Goal: Communication & Community: Answer question/provide support

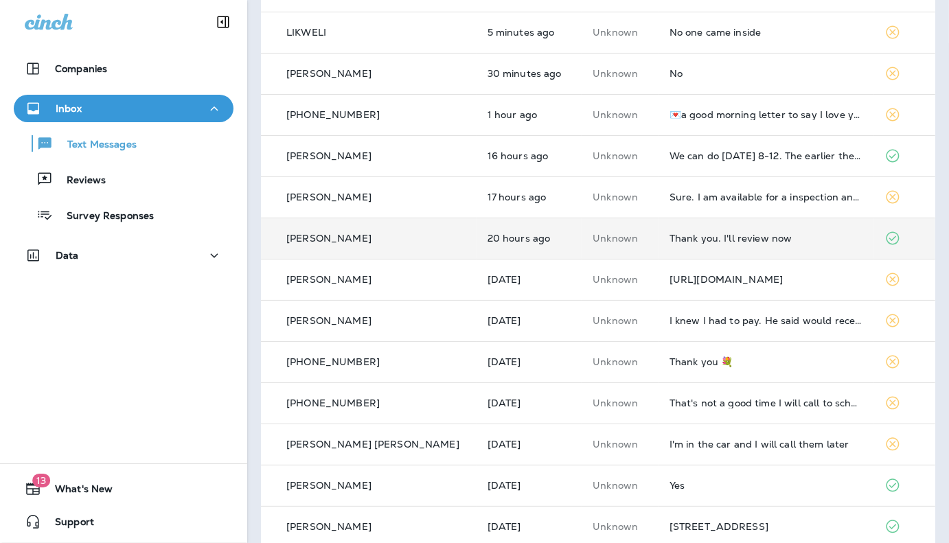
scroll to position [206, 0]
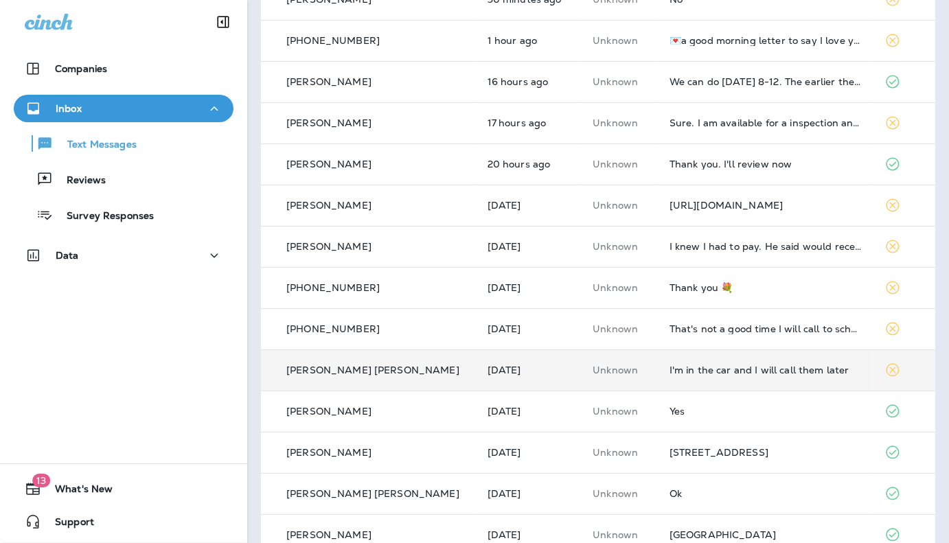
click at [809, 368] on div "I'm in the car and I will call them later" at bounding box center [767, 370] width 194 height 11
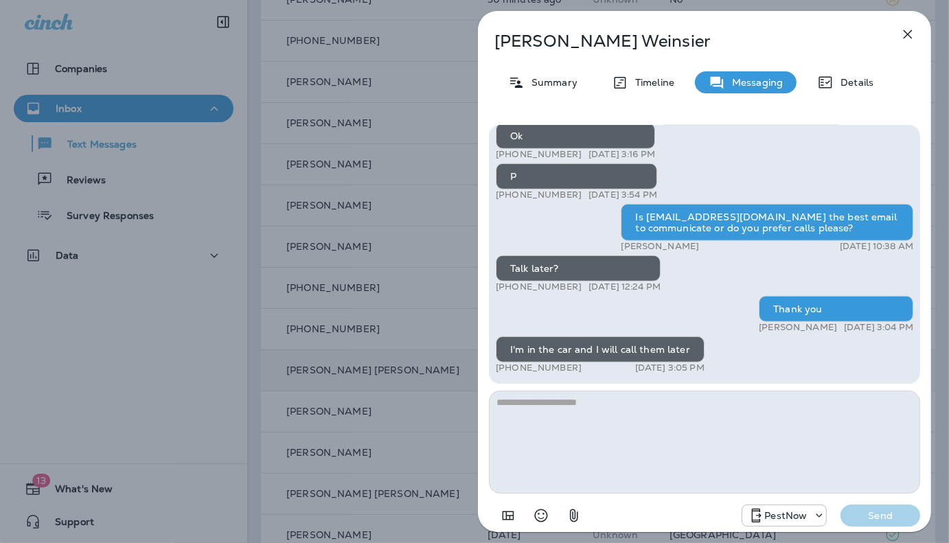
click at [662, 449] on textarea at bounding box center [704, 442] width 431 height 103
click at [905, 34] on icon "button" at bounding box center [908, 34] width 16 height 16
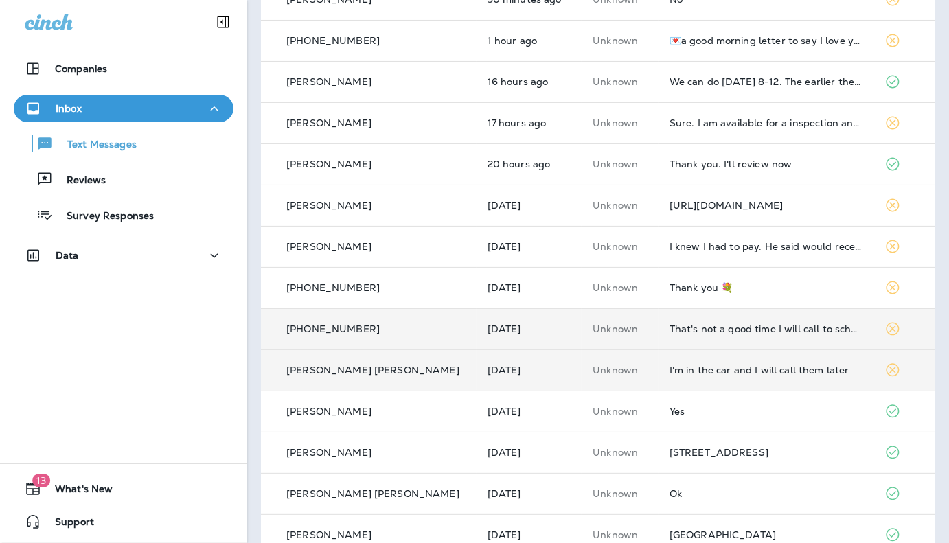
click at [736, 335] on td "That's not a good time I will call to schedule apt time" at bounding box center [767, 328] width 216 height 41
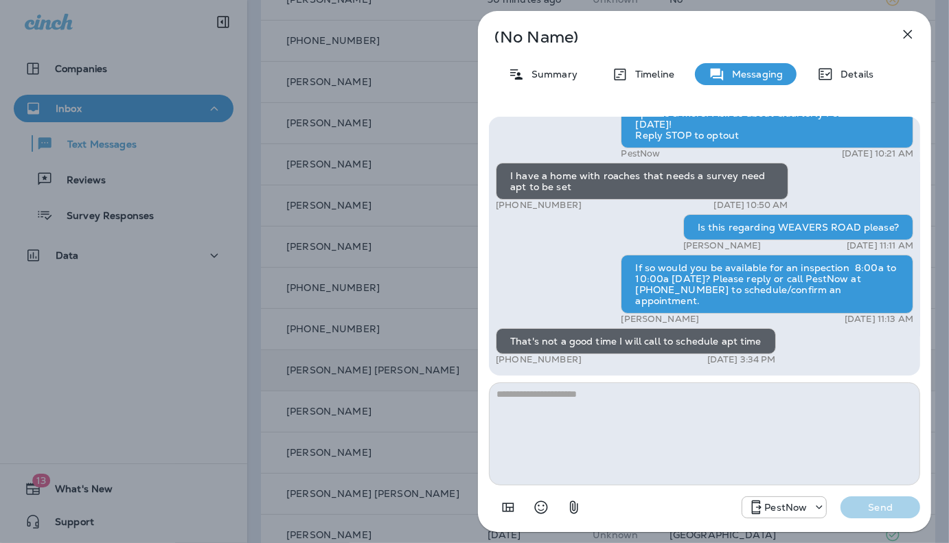
click at [673, 417] on textarea at bounding box center [704, 434] width 431 height 103
type textarea "**********"
click at [877, 516] on button "Send" at bounding box center [881, 508] width 80 height 22
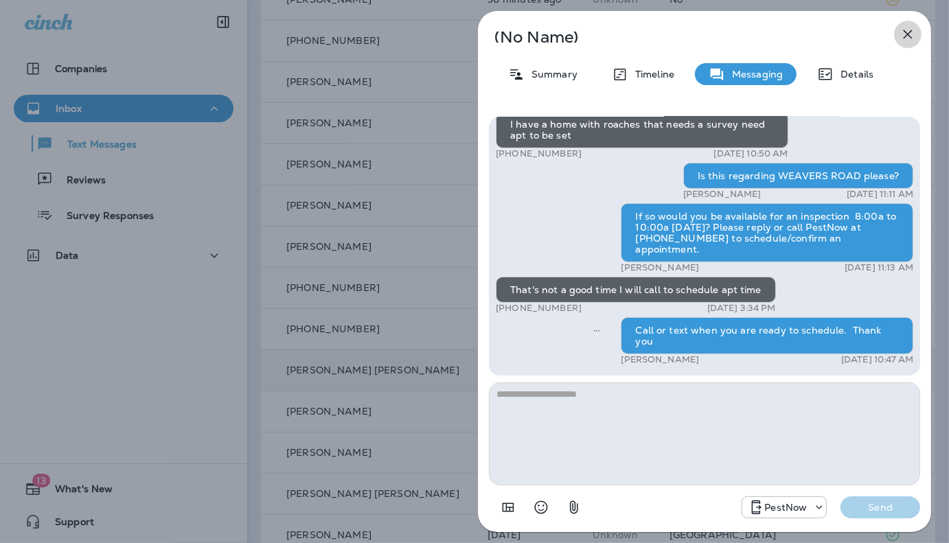
click at [905, 34] on icon "button" at bounding box center [908, 34] width 16 height 16
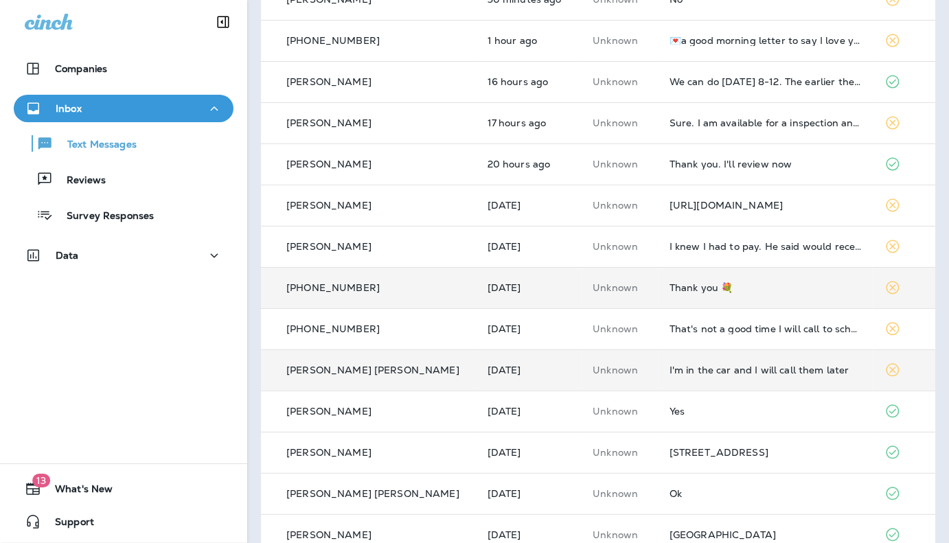
click at [702, 287] on div "Thank you 💐" at bounding box center [767, 287] width 194 height 11
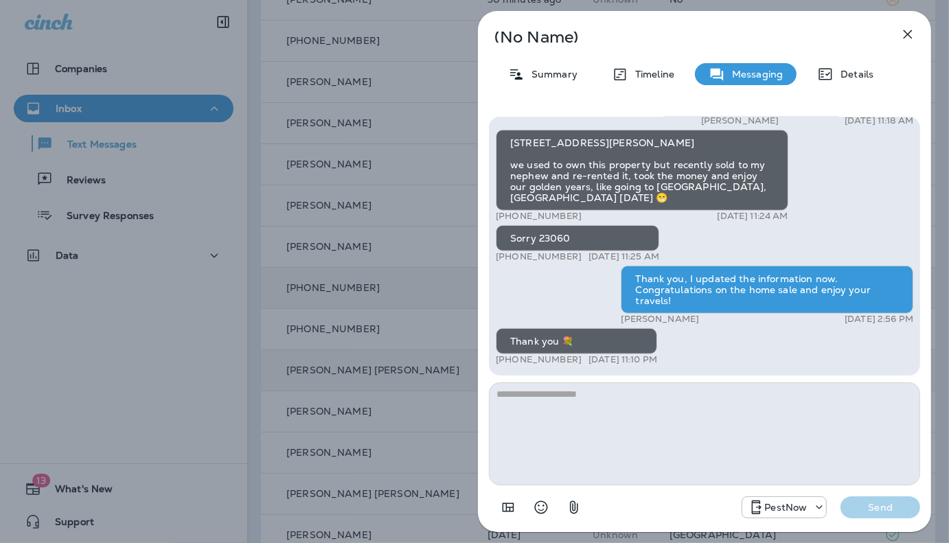
click at [626, 453] on textarea at bounding box center [704, 434] width 431 height 103
type textarea "*"
type textarea "**********"
click at [870, 512] on p "Send" at bounding box center [881, 507] width 58 height 12
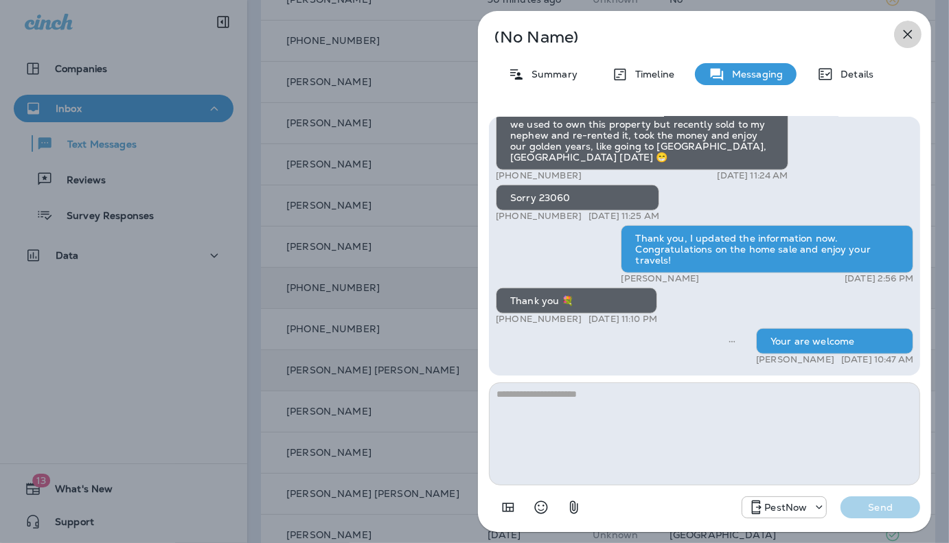
click at [909, 37] on icon "button" at bounding box center [908, 34] width 16 height 16
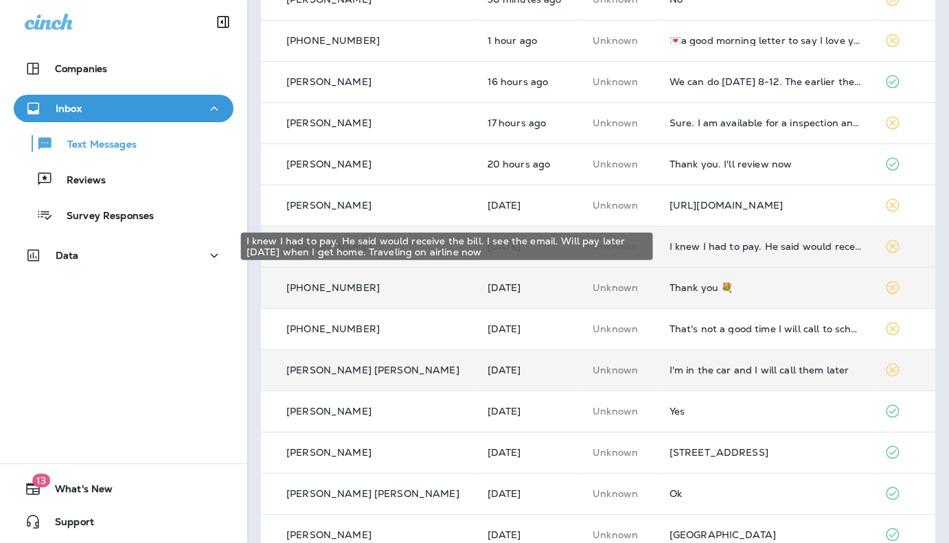
click at [701, 247] on div "I knew I had to pay. He said would receive the bill. I see the email. Will pay …" at bounding box center [767, 246] width 194 height 11
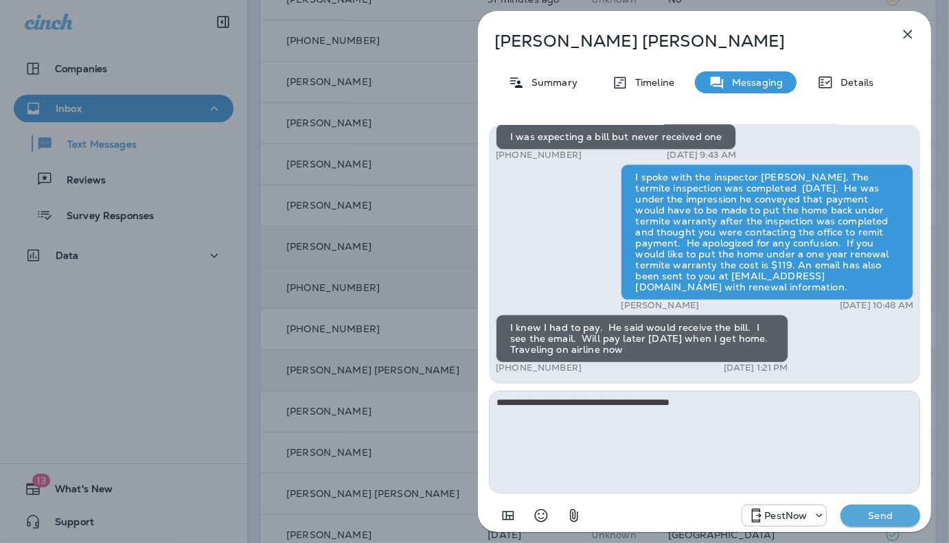
type textarea "**********"
click at [867, 518] on p "Send" at bounding box center [881, 516] width 58 height 12
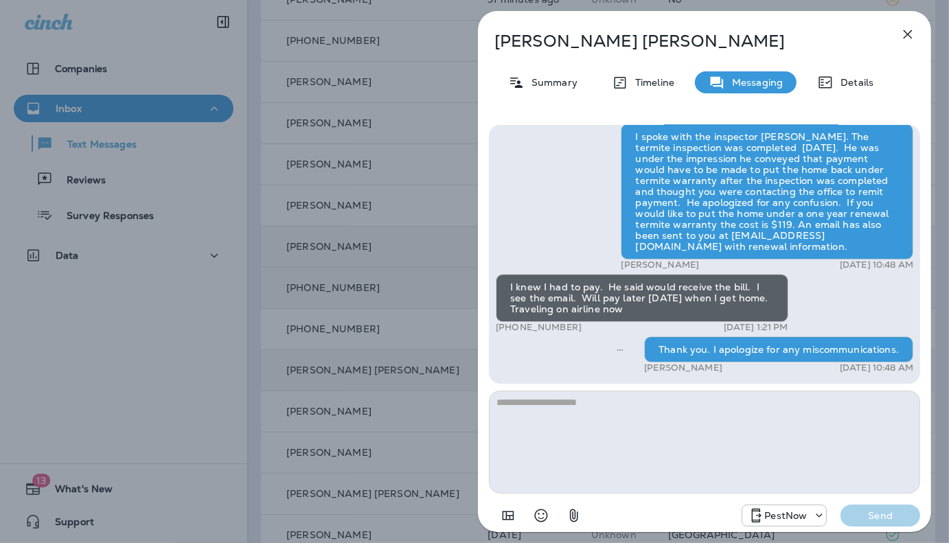
click at [900, 32] on icon "button" at bounding box center [908, 34] width 16 height 16
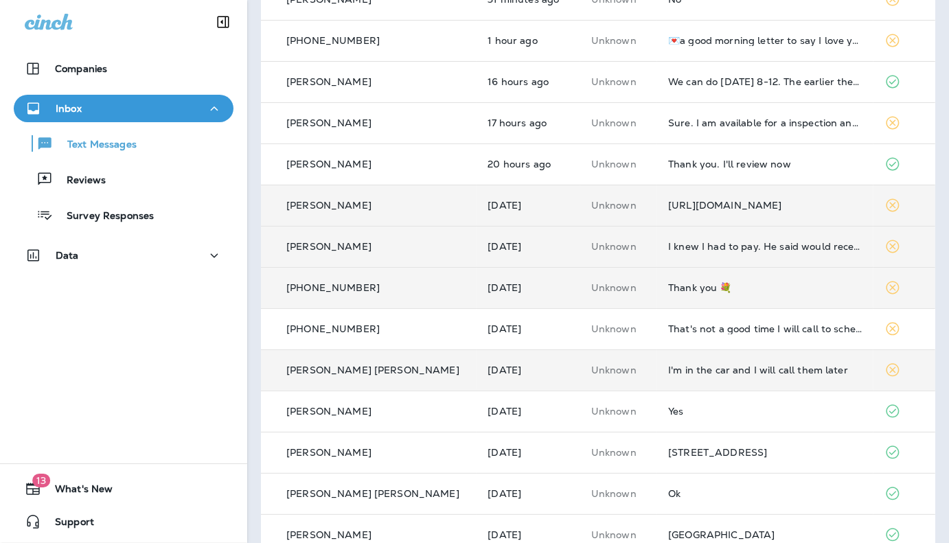
click at [736, 207] on div "[URL][DOMAIN_NAME]" at bounding box center [765, 205] width 194 height 11
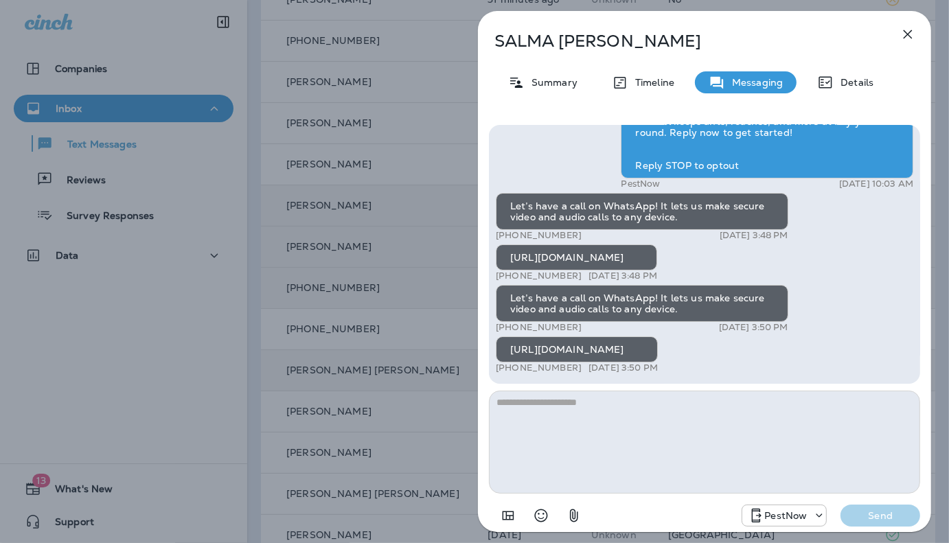
click at [657, 464] on textarea at bounding box center [704, 442] width 431 height 103
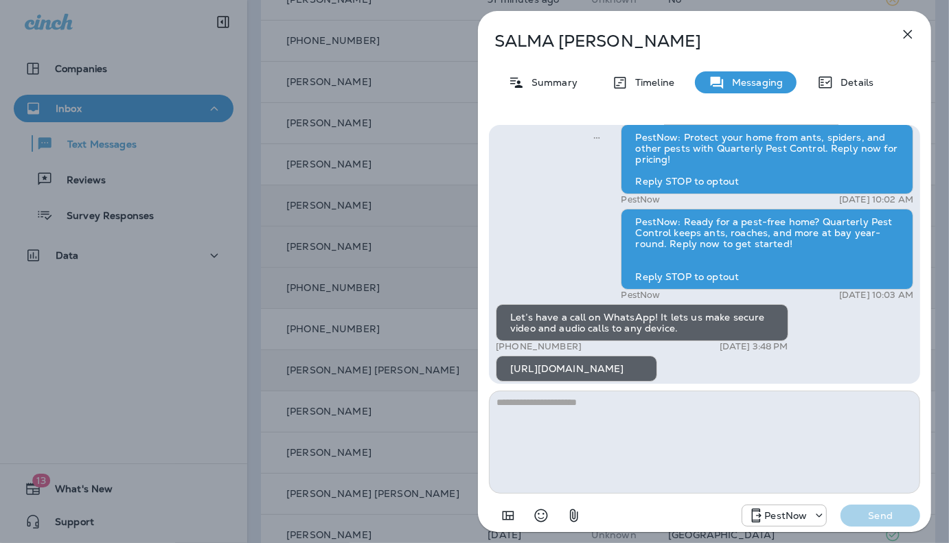
scroll to position [-117, 0]
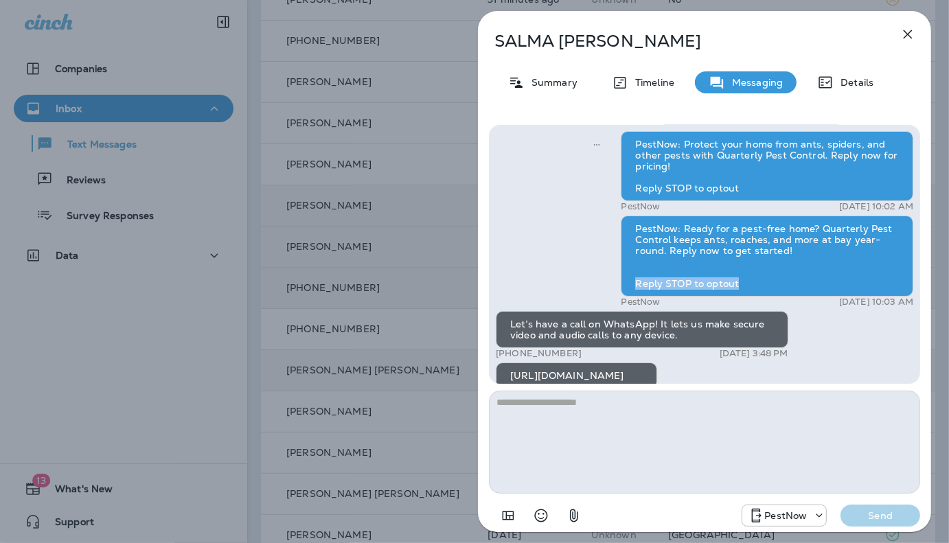
drag, startPoint x: 738, startPoint y: 286, endPoint x: 633, endPoint y: 282, distance: 105.9
click at [633, 282] on div "PestNow: Ready for a pest-free home? Quarterly Pest Control keeps ants, roaches…" at bounding box center [767, 256] width 293 height 81
copy div "Reply STOP to optout"
click at [594, 448] on textarea at bounding box center [704, 442] width 431 height 103
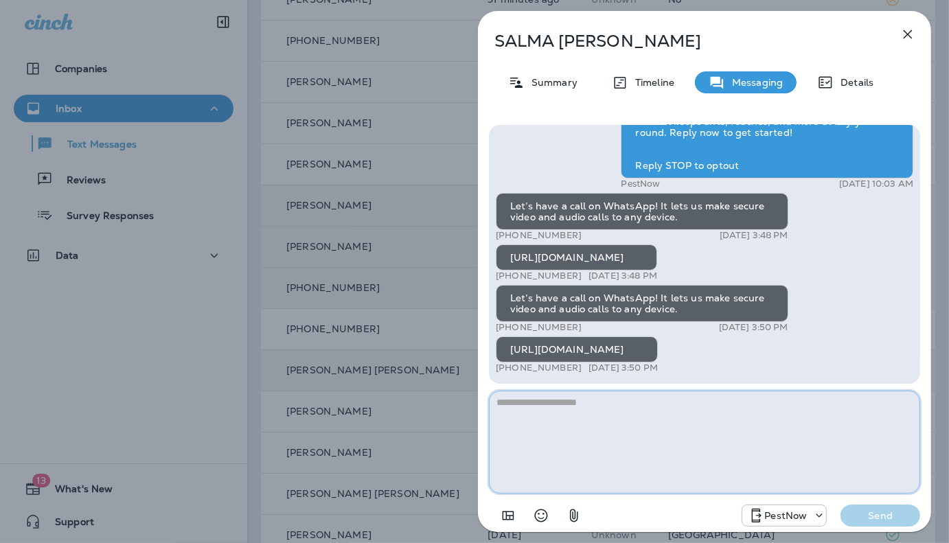
paste textarea "**********"
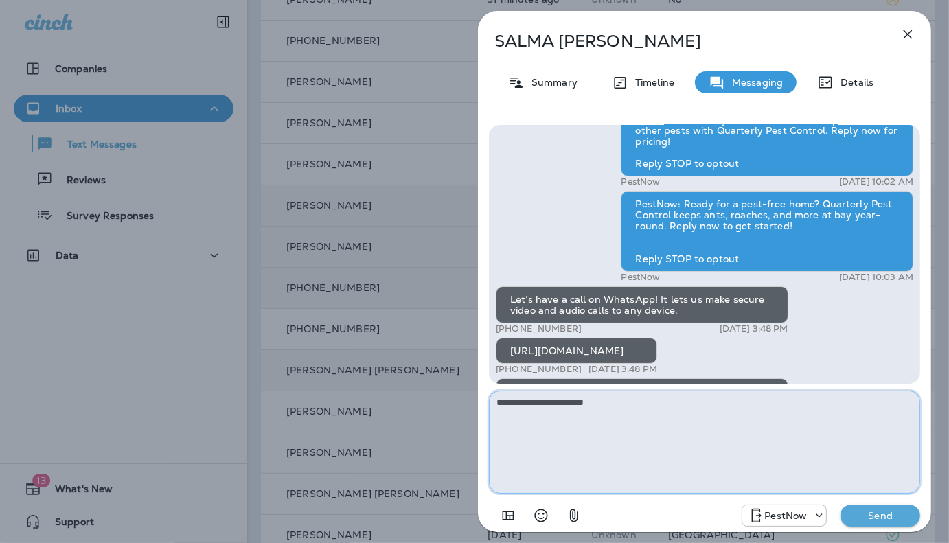
scroll to position [-117, 0]
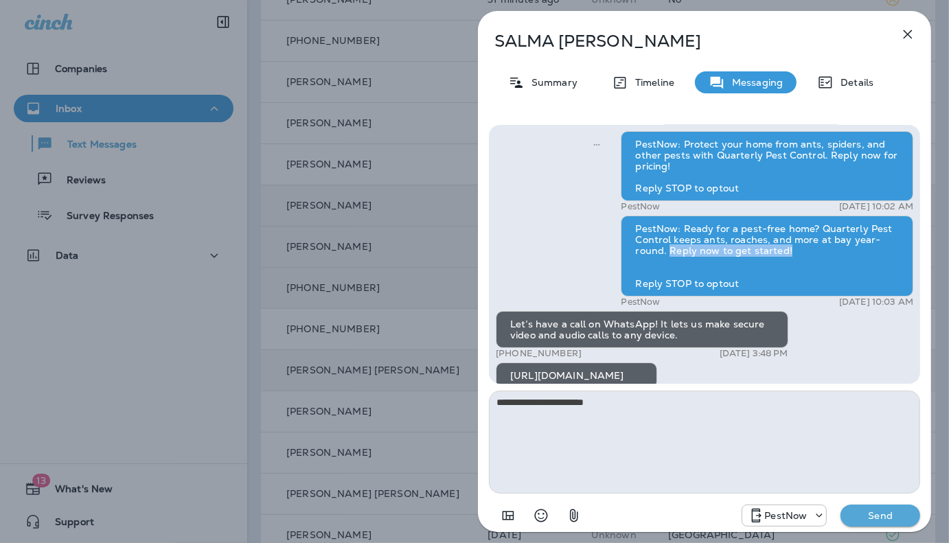
drag, startPoint x: 668, startPoint y: 251, endPoint x: 787, endPoint y: 252, distance: 118.8
click at [787, 252] on div "PestNow: Ready for a pest-free home? Quarterly Pest Control keeps ants, roaches…" at bounding box center [767, 256] width 293 height 81
copy div "Reply now to get started!"
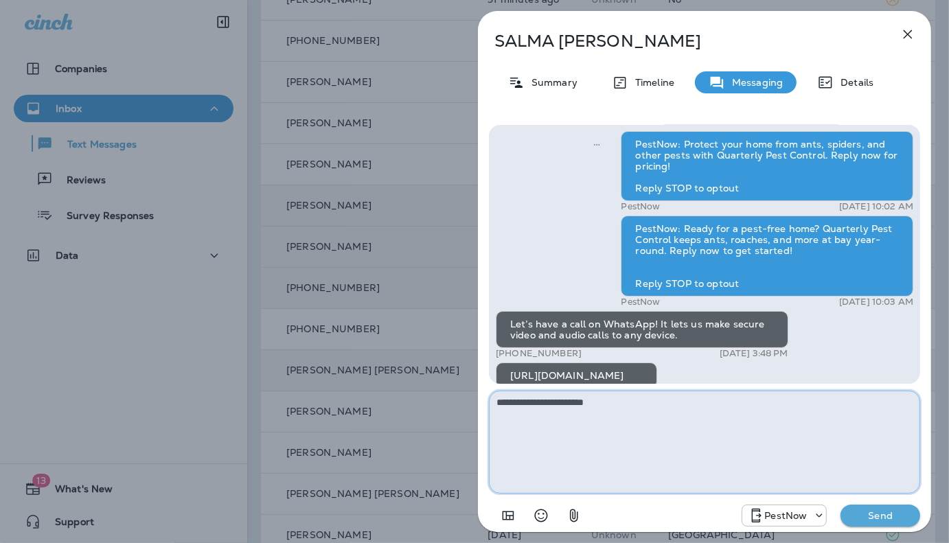
click at [622, 403] on textarea "**********" at bounding box center [704, 442] width 431 height 103
paste textarea "**********"
type textarea "**********"
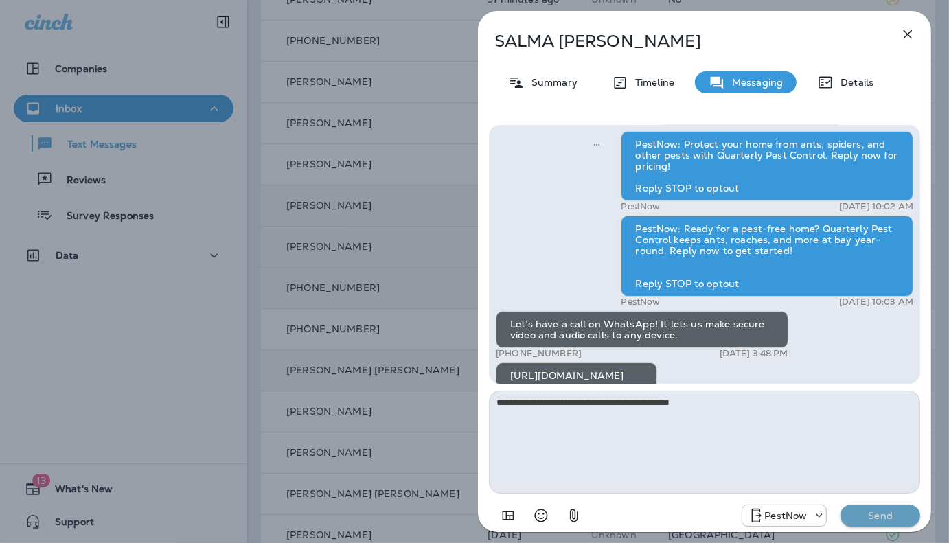
click at [886, 520] on p "Send" at bounding box center [881, 516] width 58 height 12
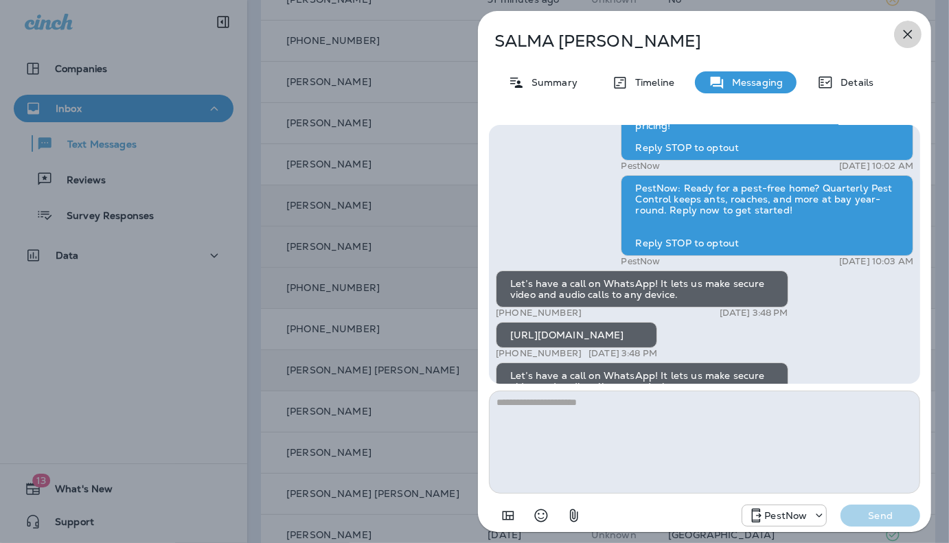
click at [908, 36] on icon "button" at bounding box center [908, 34] width 16 height 16
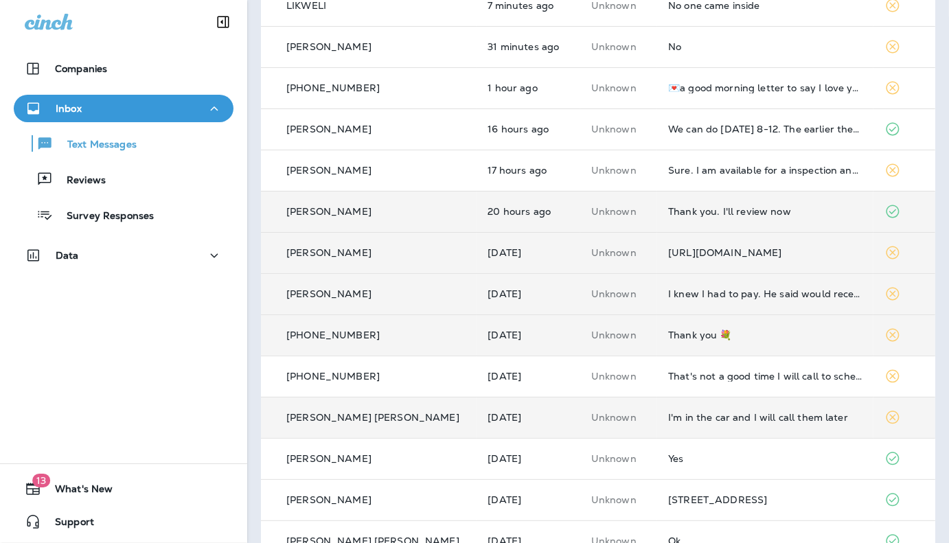
scroll to position [137, 0]
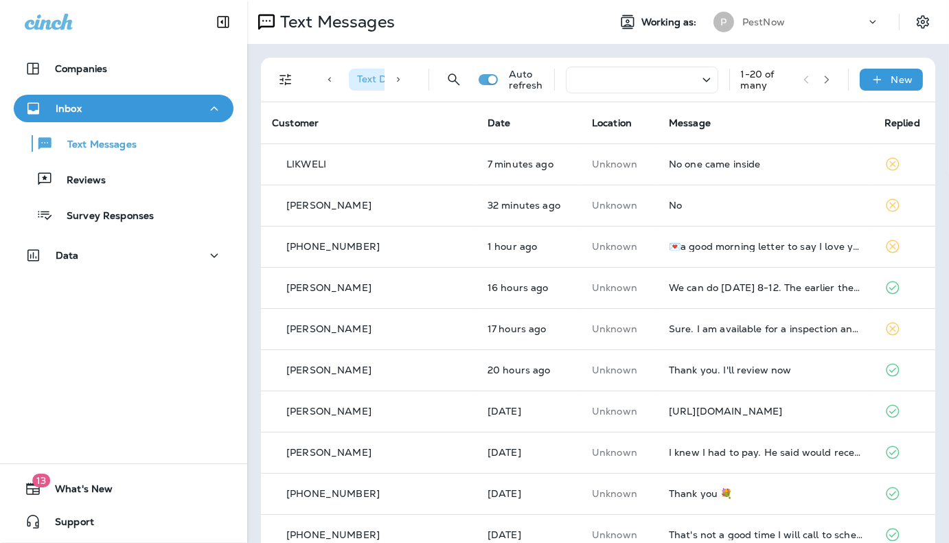
click at [543, 39] on div "Text Messages Working as: [PERSON_NAME]" at bounding box center [598, 22] width 702 height 44
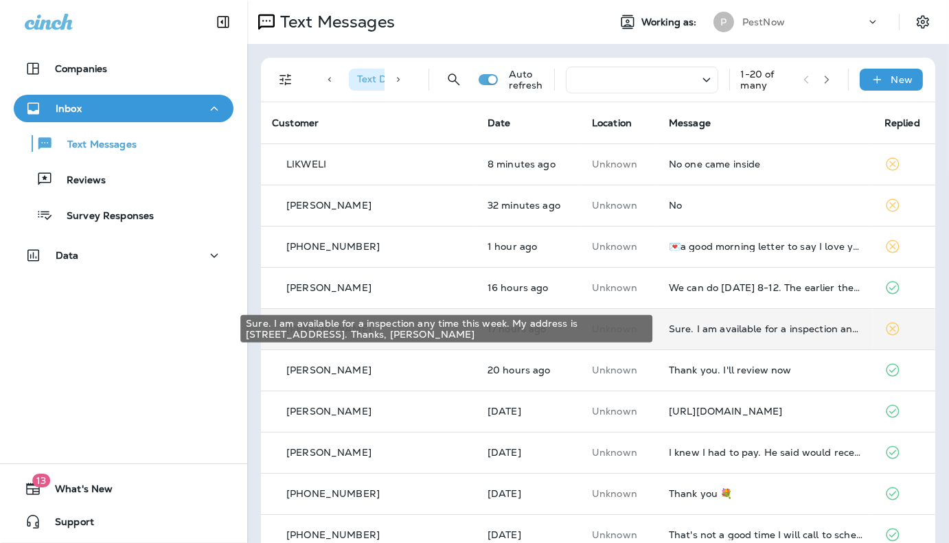
click at [773, 332] on div "Sure. I am available for a inspection any time this week. My address is [STREET…" at bounding box center [766, 329] width 194 height 11
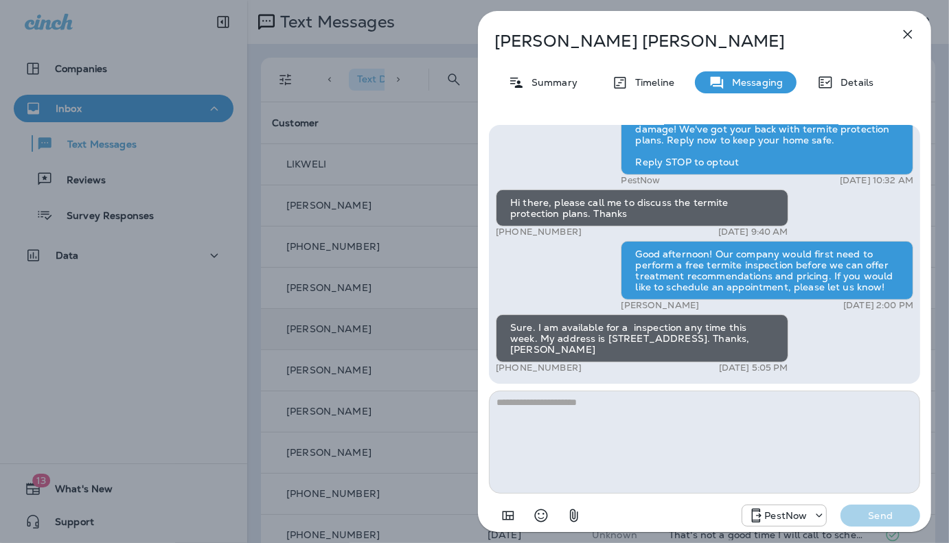
click at [615, 437] on textarea at bounding box center [704, 442] width 431 height 103
drag, startPoint x: 575, startPoint y: 338, endPoint x: 656, endPoint y: 339, distance: 81.1
click at [656, 339] on div "Sure. I am available for a inspection any time this week. My address is [STREET…" at bounding box center [642, 339] width 293 height 48
copy div "22122 Whisperhil"
drag, startPoint x: 601, startPoint y: 436, endPoint x: 628, endPoint y: 269, distance: 169.7
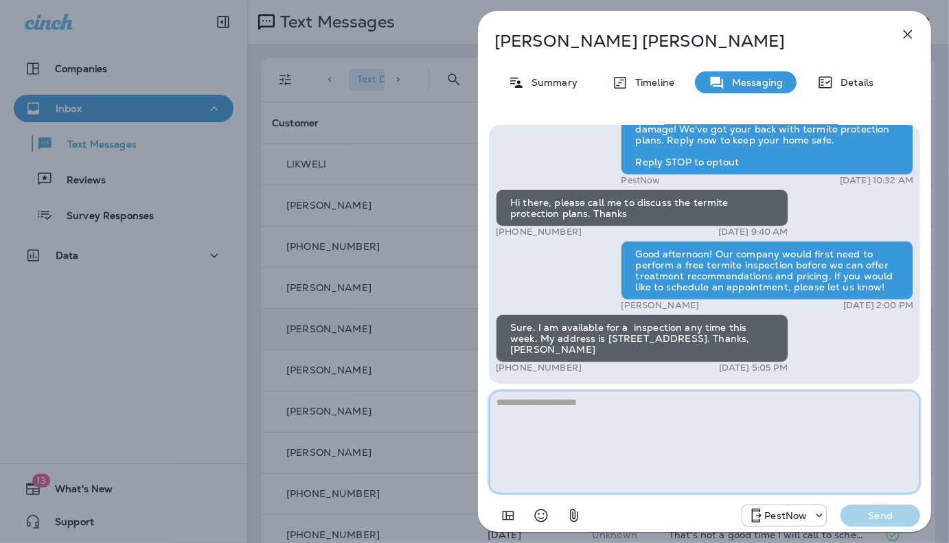
click at [601, 434] on textarea at bounding box center [704, 442] width 431 height 103
click at [615, 475] on textarea at bounding box center [704, 442] width 431 height 103
type textarea "*"
paste textarea "**********"
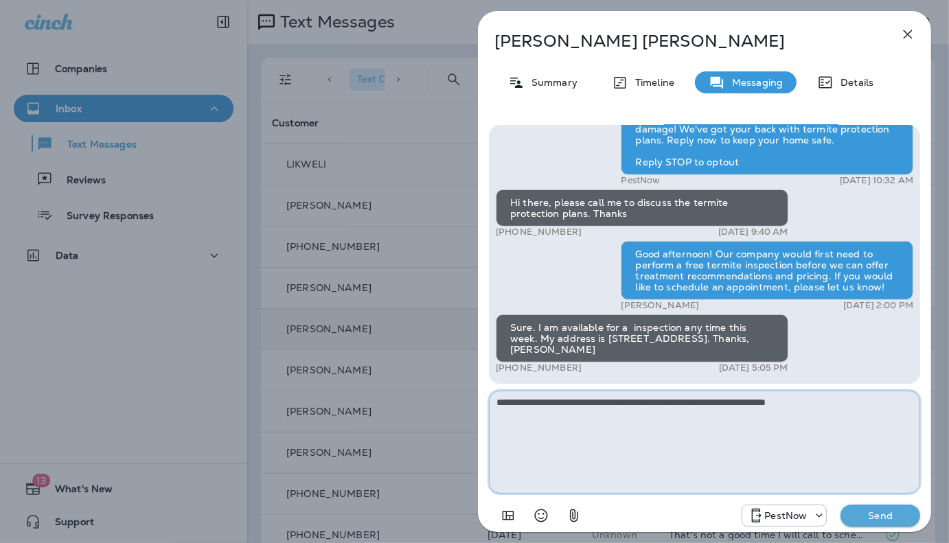
drag, startPoint x: 624, startPoint y: 405, endPoint x: 743, endPoint y: 403, distance: 118.9
click at [743, 403] on textarea "**********" at bounding box center [704, 442] width 431 height 103
click at [797, 398] on textarea "**********" at bounding box center [704, 442] width 431 height 103
type textarea "**********"
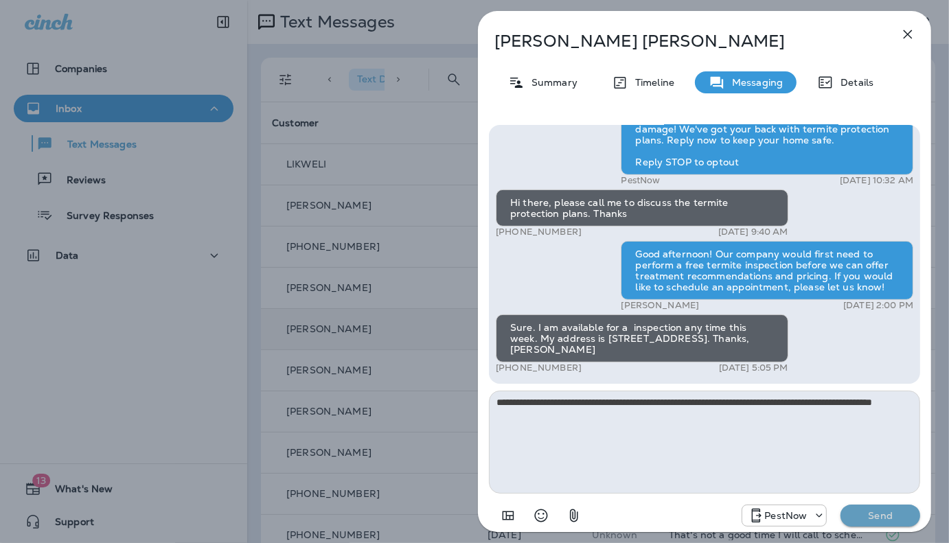
click at [866, 516] on p "Send" at bounding box center [881, 516] width 58 height 12
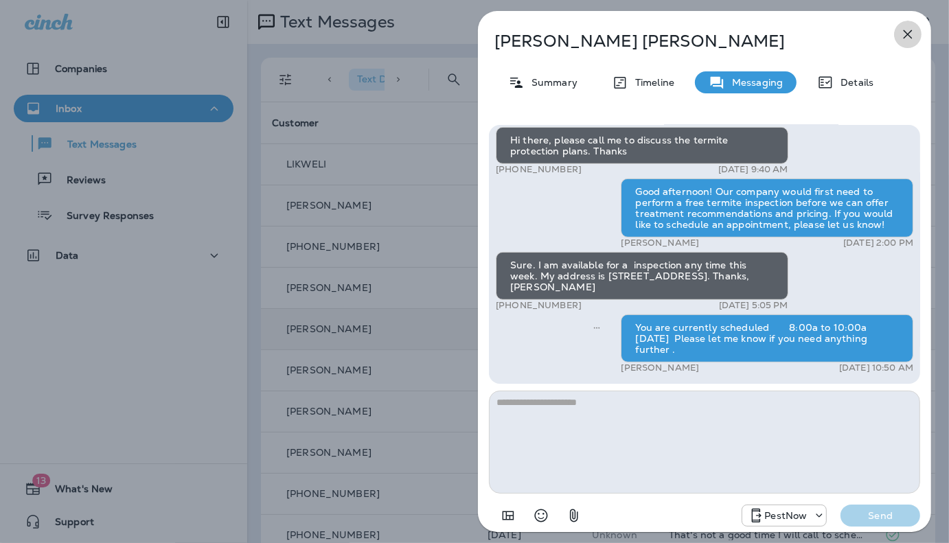
click at [909, 33] on icon "button" at bounding box center [908, 34] width 16 height 16
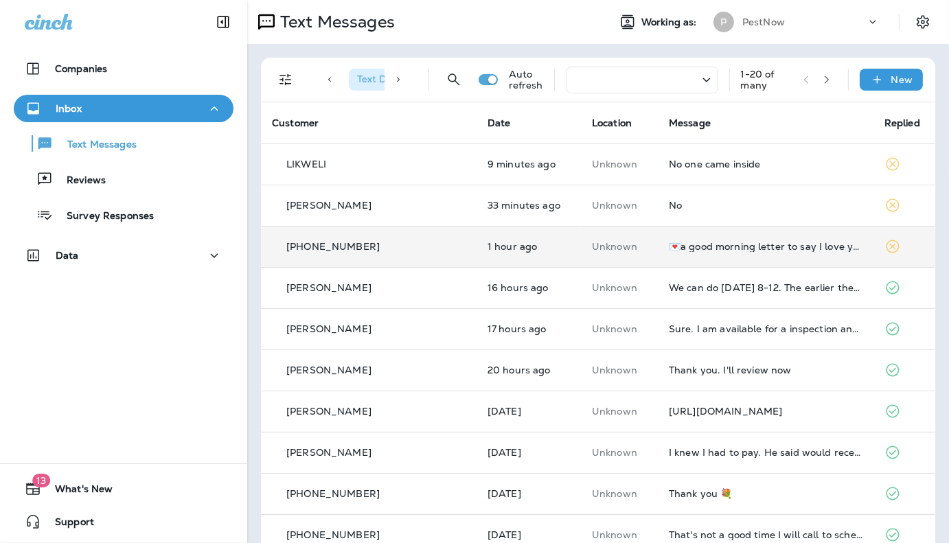
click at [803, 253] on td "💌a good morning letter to say I love you guys always and forever ❤️❤️❤️" at bounding box center [766, 246] width 216 height 41
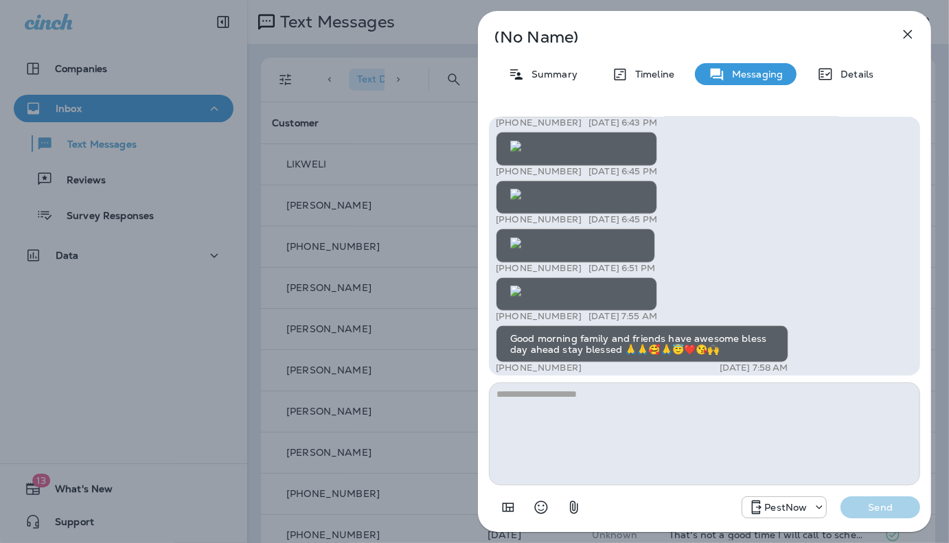
scroll to position [-756, 0]
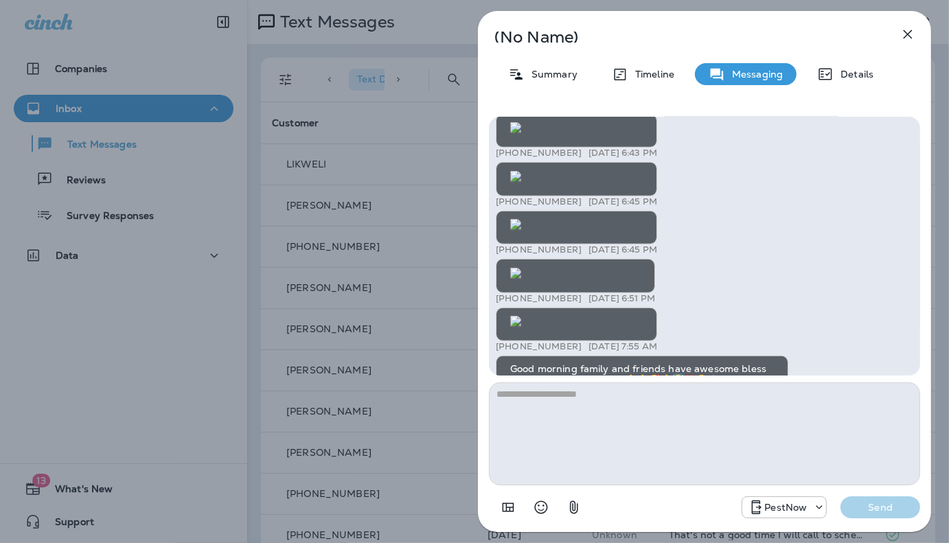
click at [465, 9] on div "(No Name) Summary Timeline Messaging Details PestNow: Get lasting protection fr…" at bounding box center [474, 271] width 949 height 543
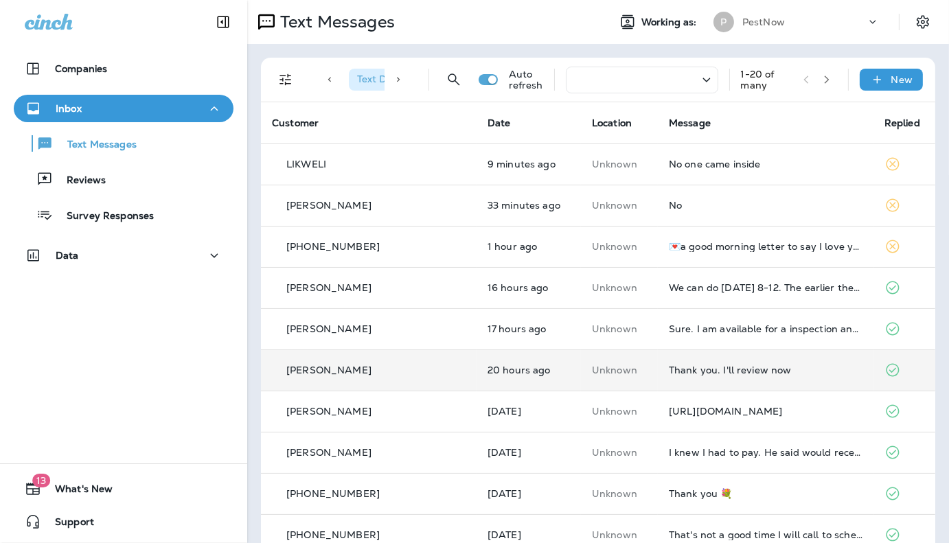
click at [765, 376] on td "Thank you. I'll review now" at bounding box center [766, 370] width 216 height 41
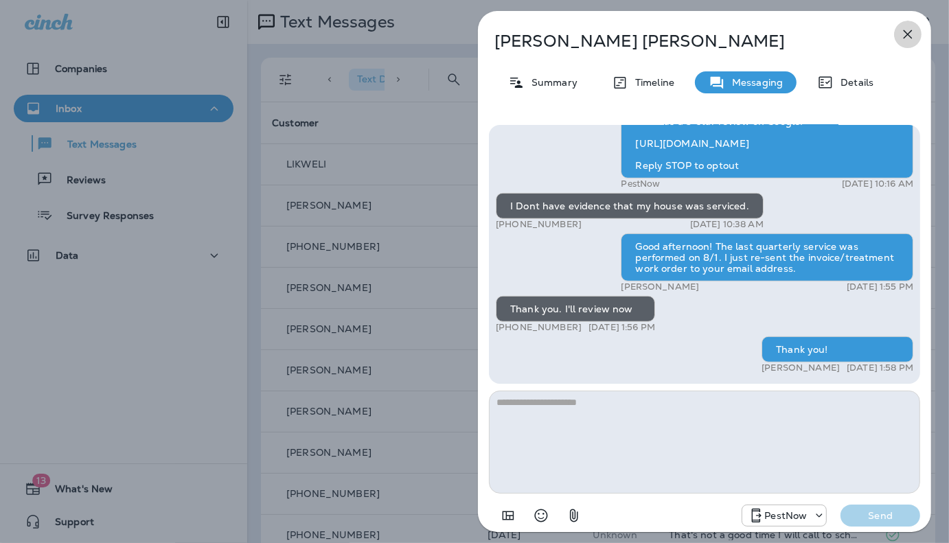
click at [911, 34] on icon "button" at bounding box center [908, 34] width 16 height 16
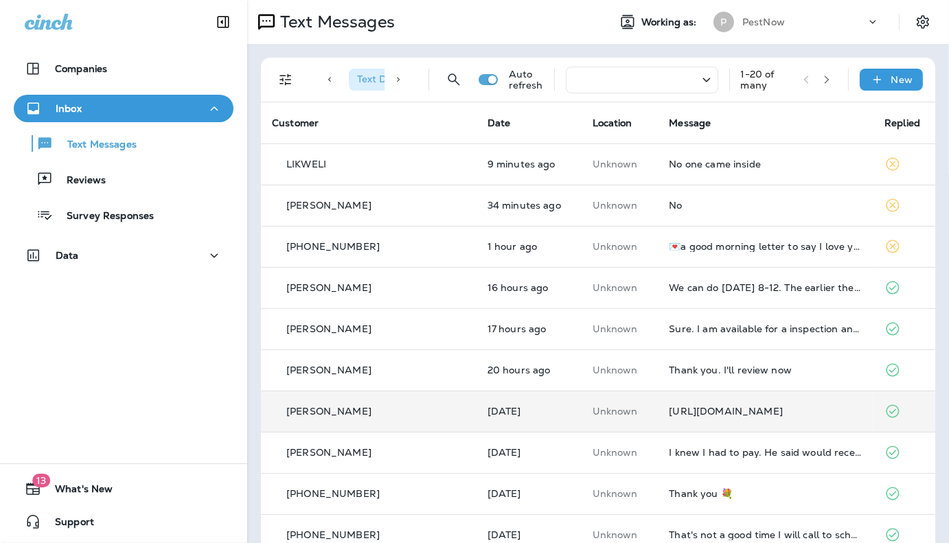
click at [745, 409] on div "[URL][DOMAIN_NAME]" at bounding box center [766, 411] width 194 height 11
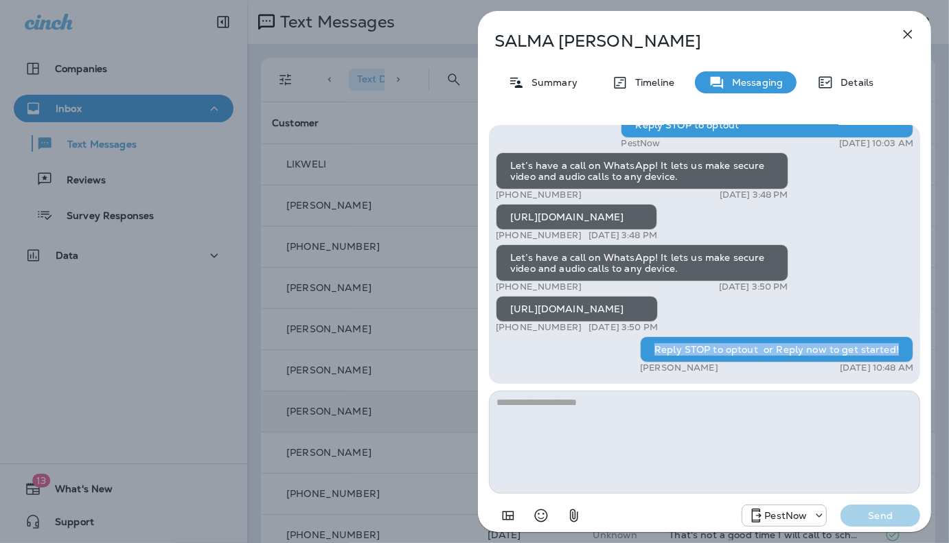
drag, startPoint x: 659, startPoint y: 349, endPoint x: 899, endPoint y: 351, distance: 240.4
click at [899, 351] on div "Reply STOP to optout or Reply now to get started!" at bounding box center [776, 350] width 273 height 26
copy div "Reply STOP to optout or Reply now to get started!"
click at [906, 38] on icon "button" at bounding box center [908, 34] width 16 height 16
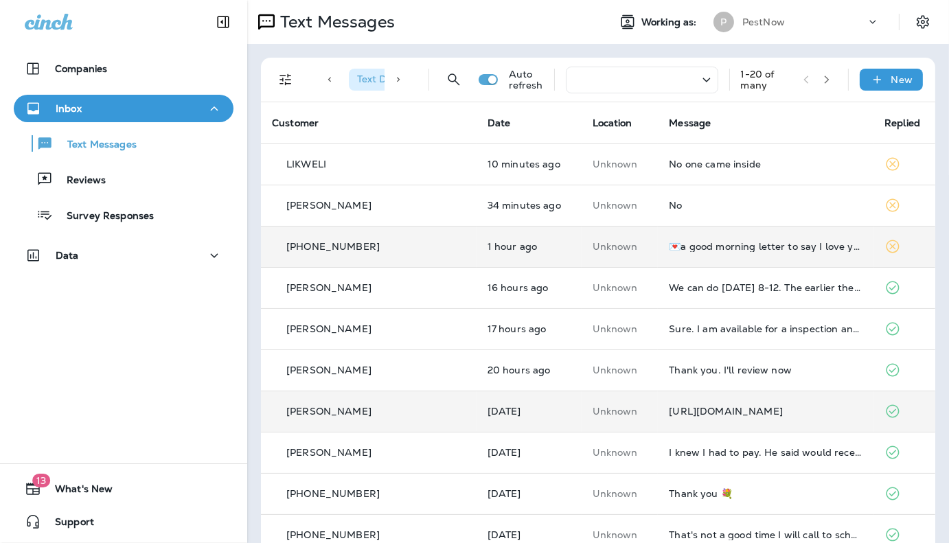
click at [752, 240] on td "💌a good morning letter to say I love you guys always and forever ❤️❤️❤️" at bounding box center [766, 246] width 216 height 41
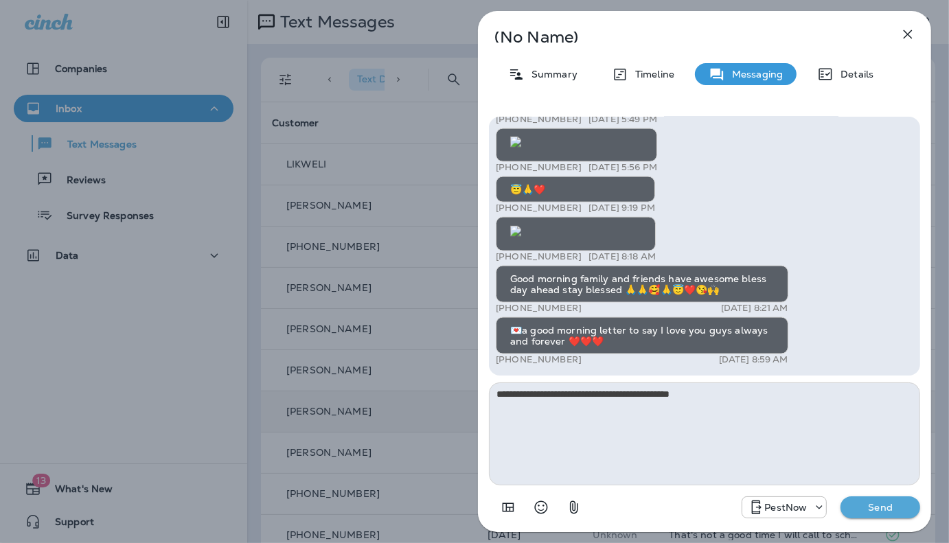
type textarea "**********"
click at [872, 503] on p "Send" at bounding box center [881, 507] width 58 height 12
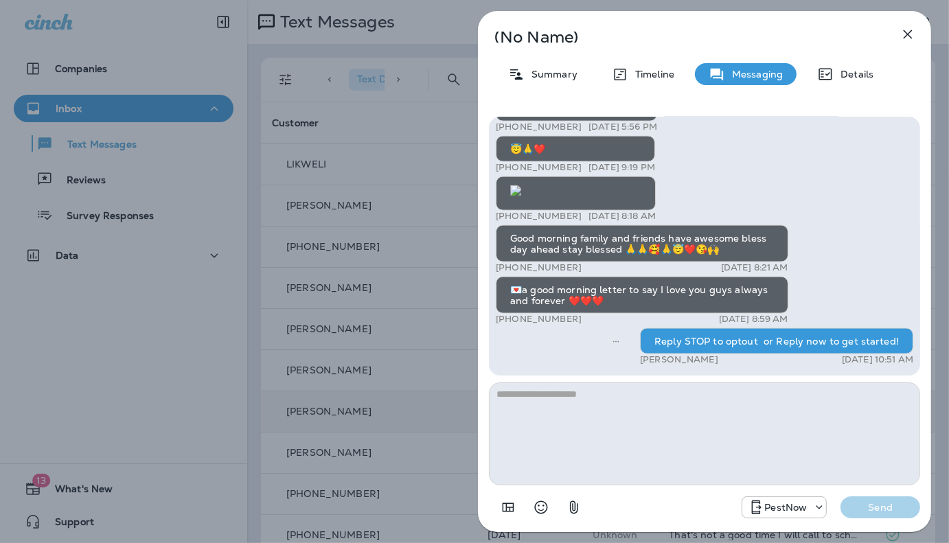
click at [907, 35] on icon "button" at bounding box center [908, 34] width 9 height 9
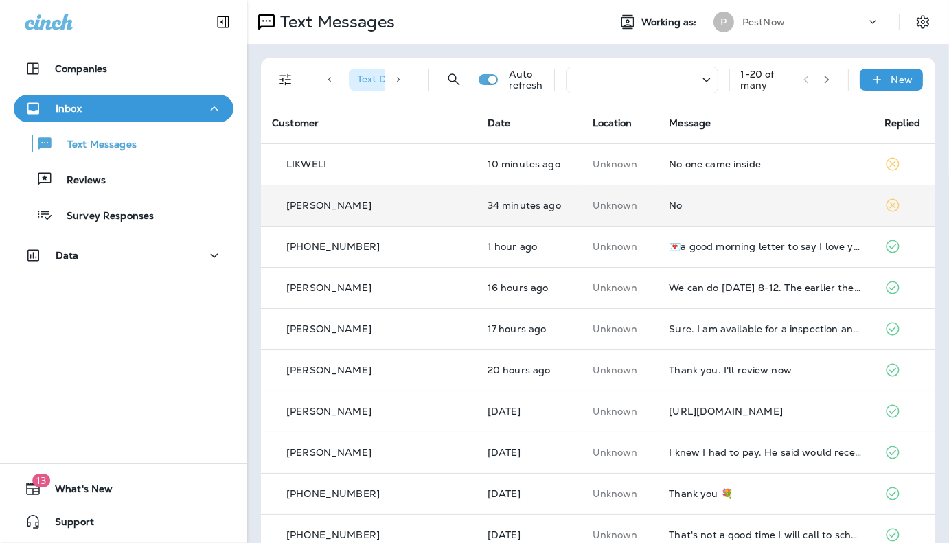
click at [690, 210] on div "No" at bounding box center [766, 205] width 194 height 11
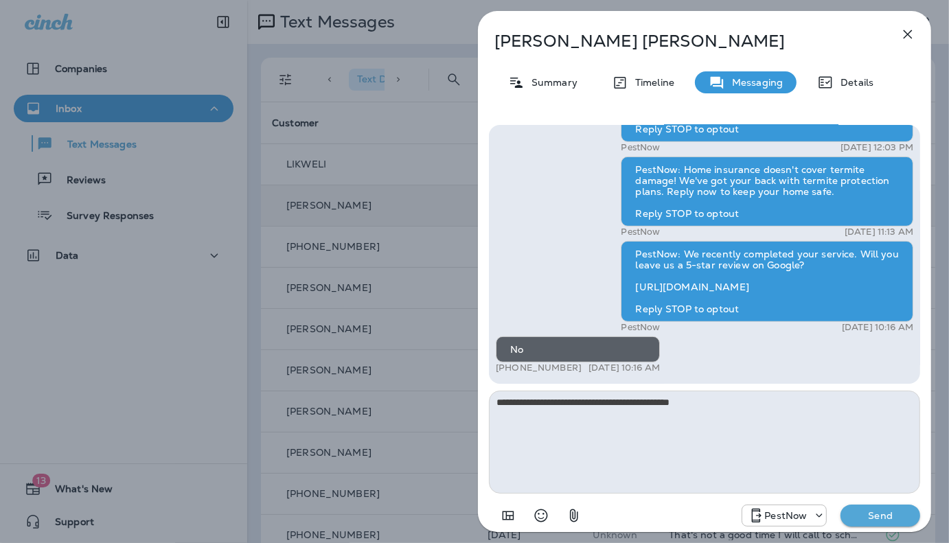
drag, startPoint x: 589, startPoint y: 405, endPoint x: 723, endPoint y: 406, distance: 134.0
click at [723, 406] on textarea "**********" at bounding box center [704, 442] width 431 height 103
type textarea "**********"
click at [874, 517] on p "Send" at bounding box center [881, 516] width 58 height 12
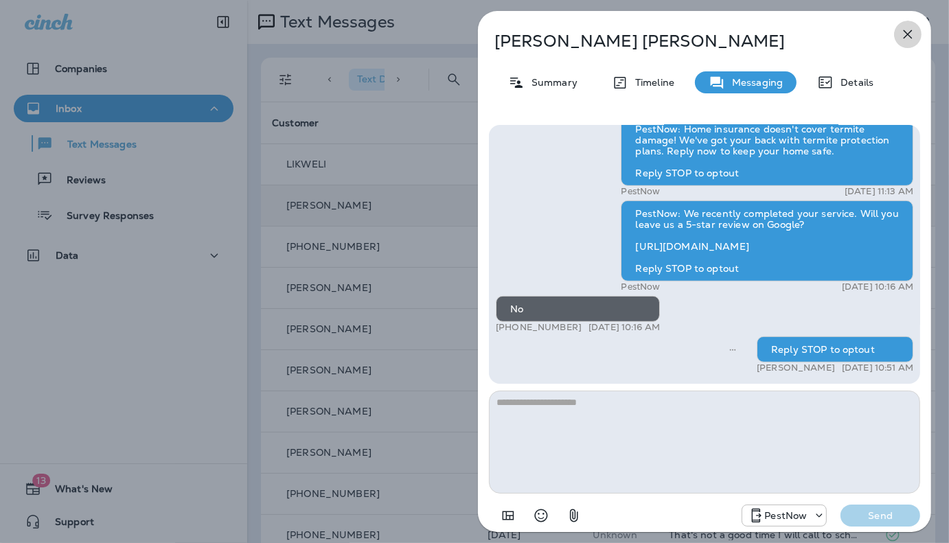
drag, startPoint x: 907, startPoint y: 39, endPoint x: 870, endPoint y: 3, distance: 51.5
click at [907, 38] on icon "button" at bounding box center [908, 34] width 16 height 16
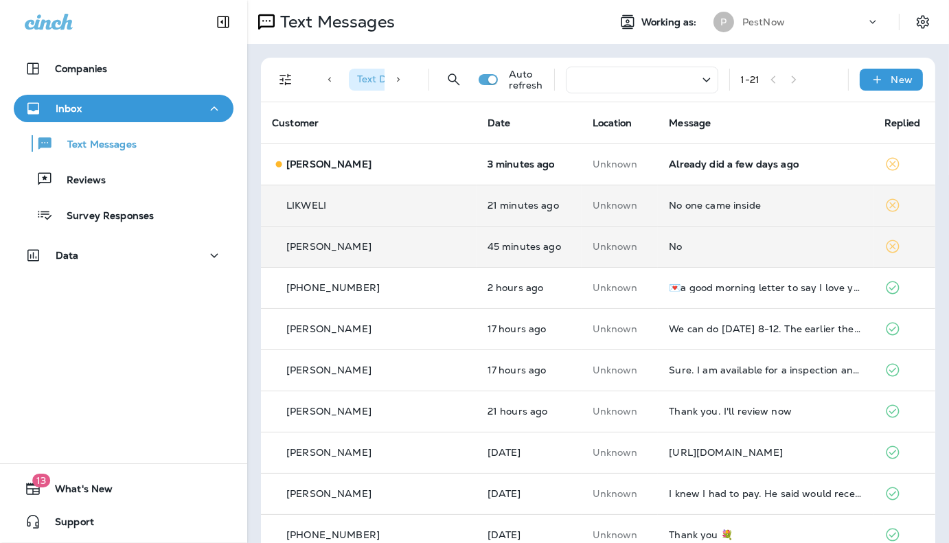
click at [697, 249] on div "No" at bounding box center [766, 246] width 194 height 11
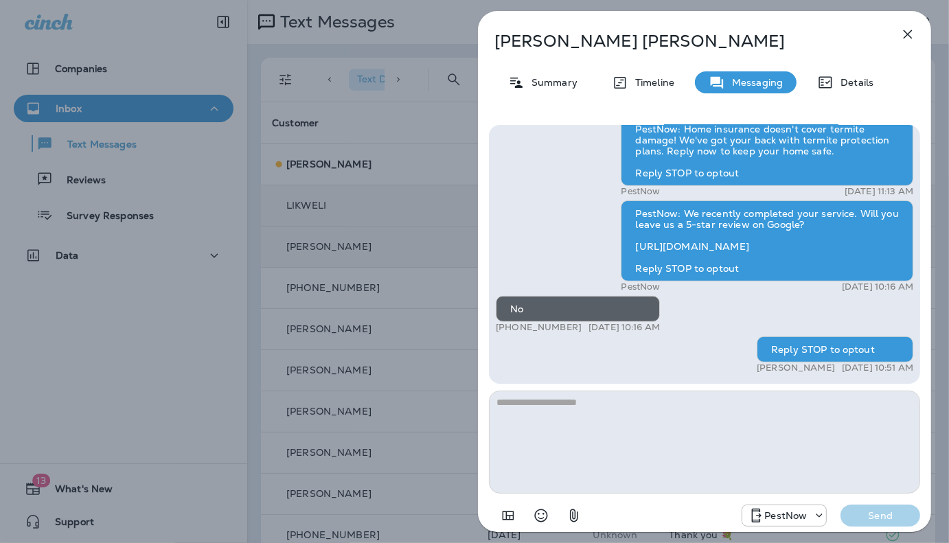
click at [657, 424] on textarea at bounding box center [704, 442] width 431 height 103
click at [907, 35] on icon "button" at bounding box center [908, 34] width 9 height 9
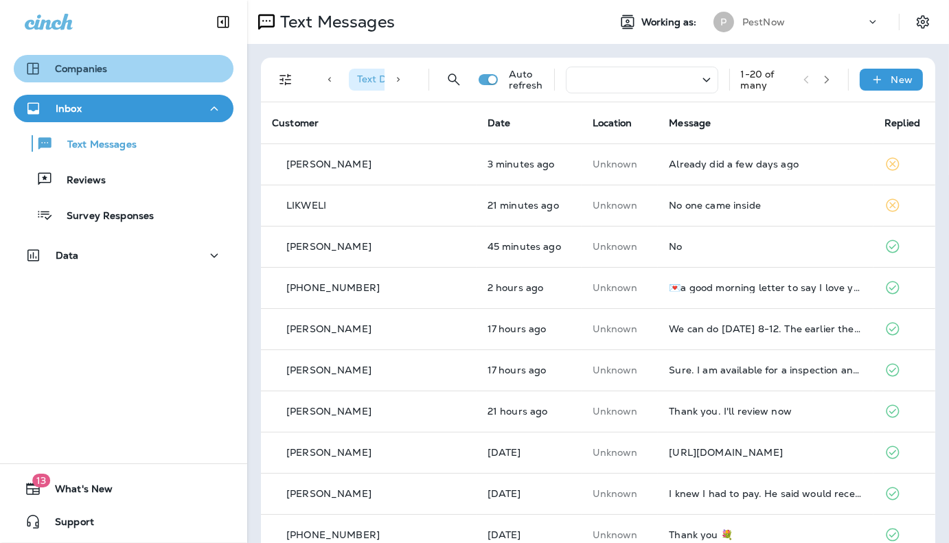
click at [173, 56] on button "Companies" at bounding box center [124, 68] width 220 height 27
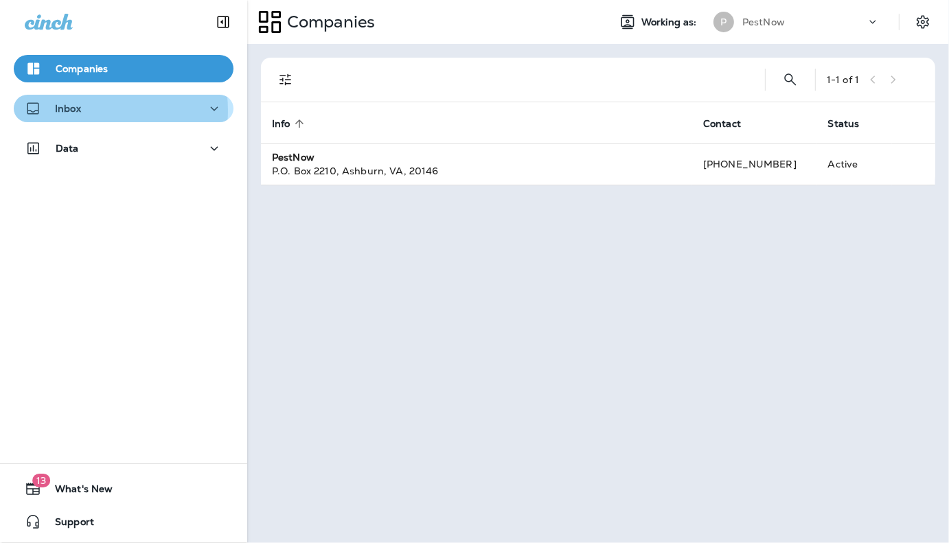
click at [82, 111] on div "Inbox" at bounding box center [124, 108] width 198 height 17
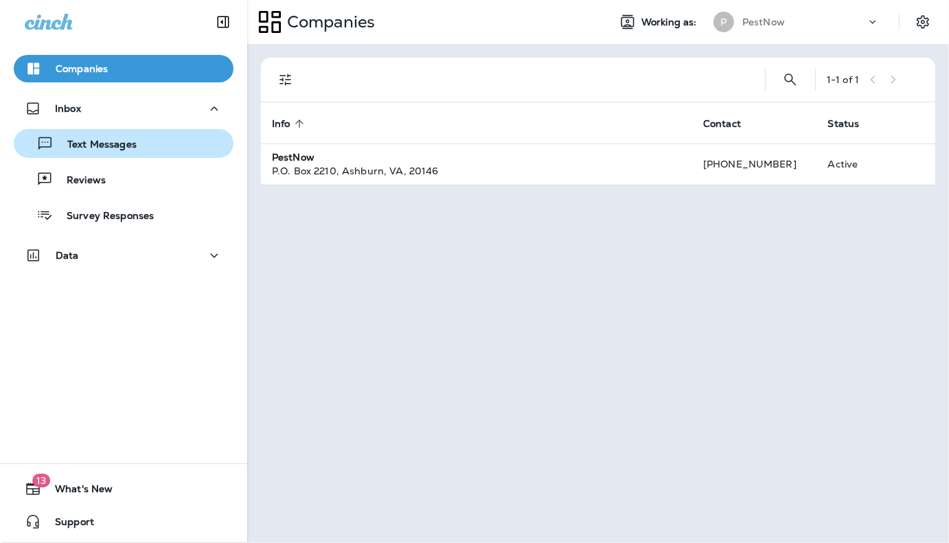
click at [98, 153] on div "Text Messages" at bounding box center [77, 143] width 117 height 21
